Goal: Communication & Community: Answer question/provide support

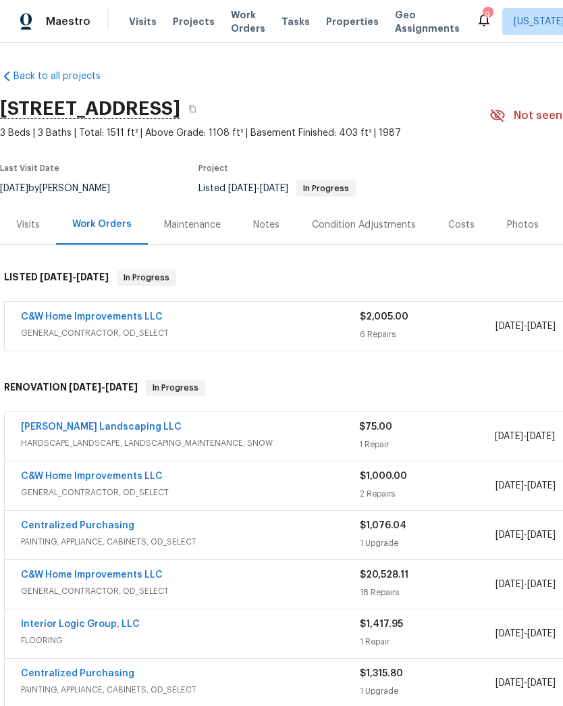
click at [150, 317] on link "C&W Home Improvements LLC" at bounding box center [92, 316] width 142 height 9
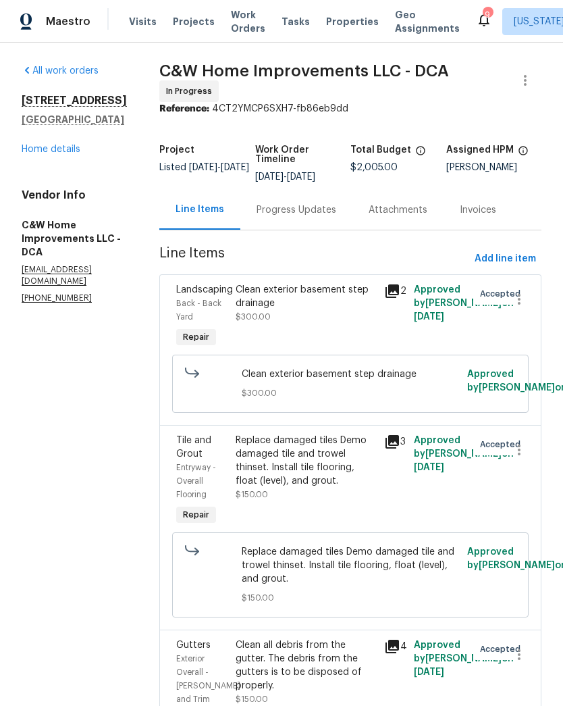
click at [67, 154] on link "Home details" at bounding box center [51, 148] width 59 height 9
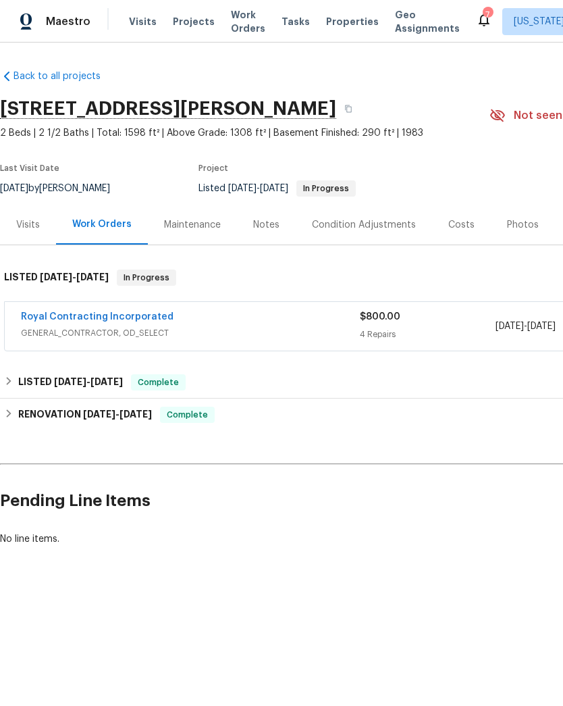
scroll to position [0, -2]
click at [347, 320] on div "Royal Contracting Incorporated" at bounding box center [190, 318] width 339 height 16
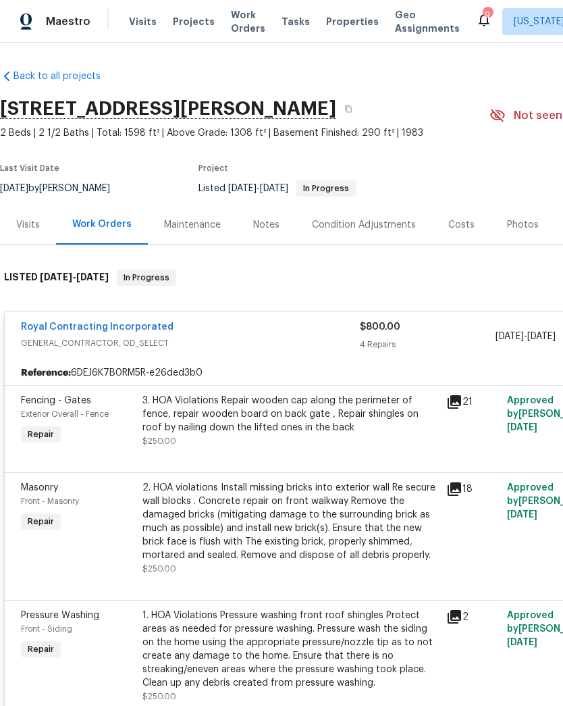
click at [130, 326] on link "Royal Contracting Incorporated" at bounding box center [97, 326] width 153 height 9
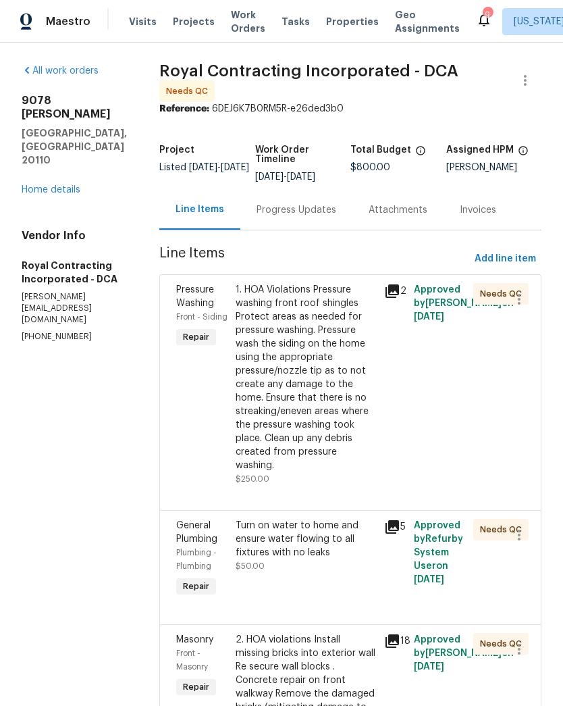
click at [309, 228] on div "Progress Updates" at bounding box center [296, 210] width 112 height 40
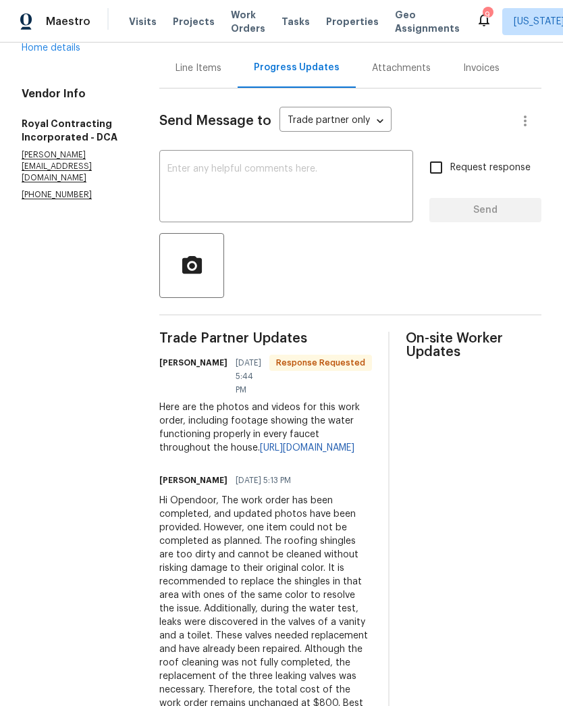
scroll to position [141, 0]
click at [340, 205] on textarea at bounding box center [286, 188] width 238 height 47
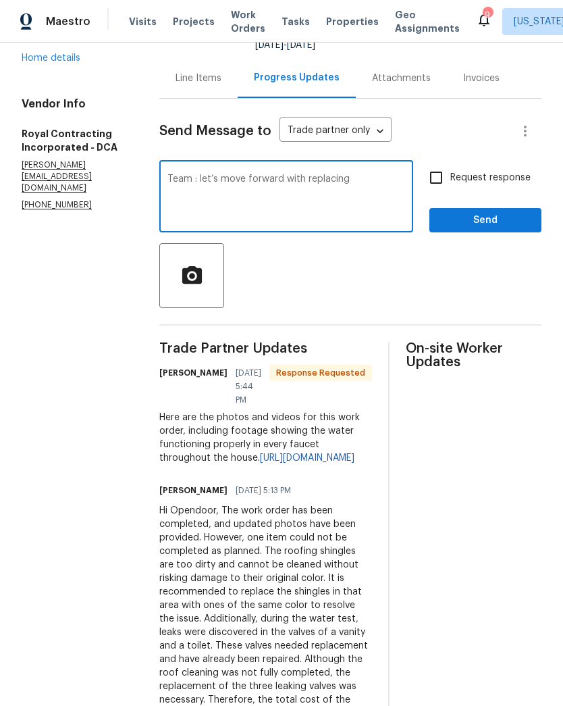
scroll to position [132, 0]
type textarea "Team : let’s move forward with replacing the shingles that are affected only ."
click at [444, 185] on input "Request response" at bounding box center [436, 177] width 28 height 28
checkbox input "true"
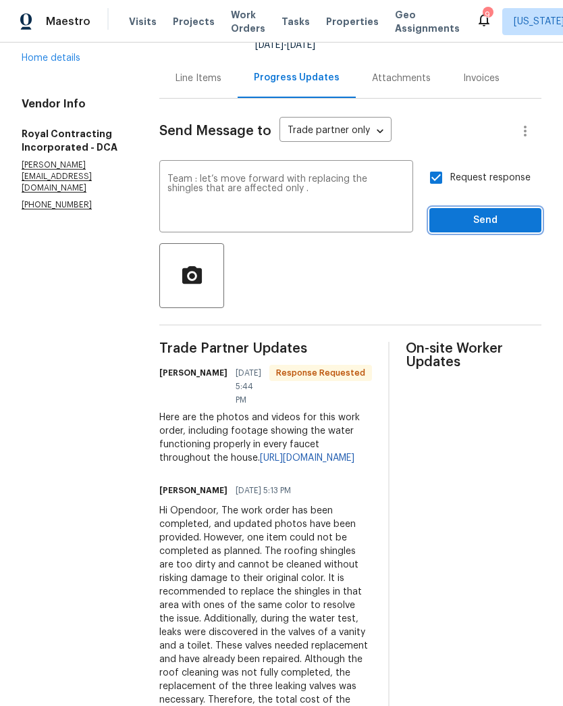
click at [479, 229] on span "Send" at bounding box center [485, 220] width 90 height 17
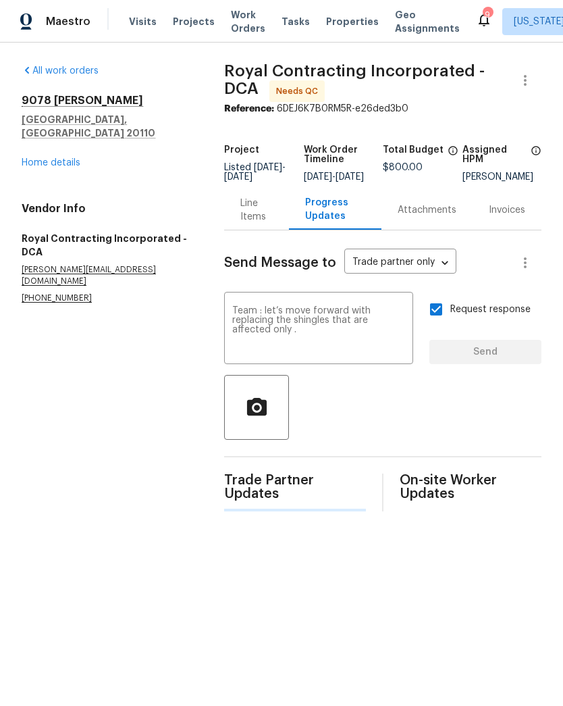
scroll to position [0, 0]
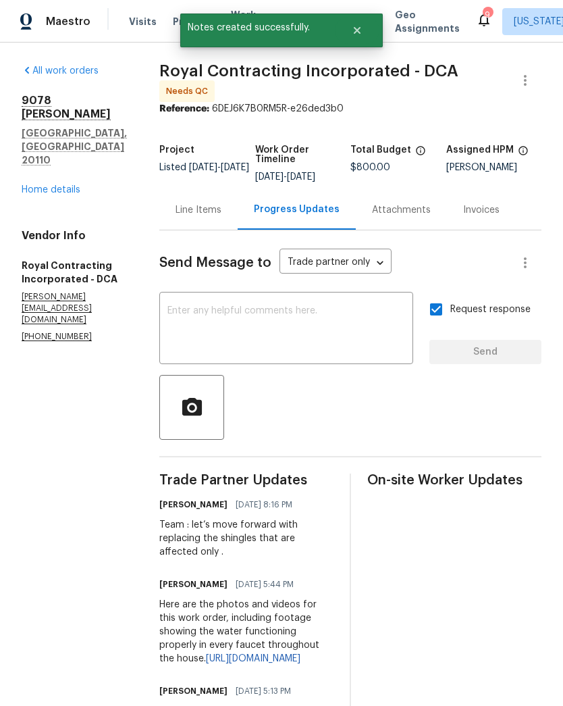
click at [56, 185] on link "Home details" at bounding box center [51, 189] width 59 height 9
